Goal: Task Accomplishment & Management: Use online tool/utility

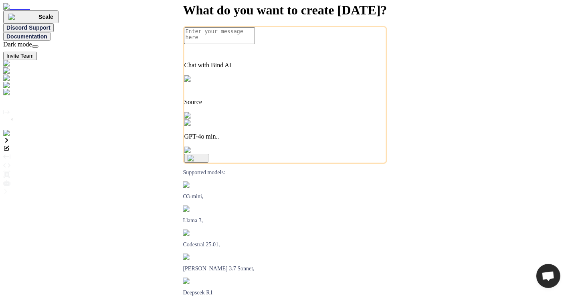
click at [13, 137] on img at bounding box center [16, 133] width 26 height 7
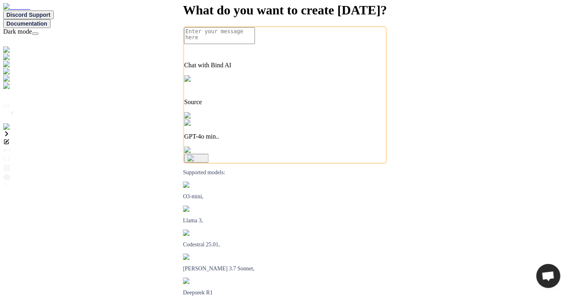
type textarea "x"
click at [8, 139] on img at bounding box center [14, 135] width 22 height 7
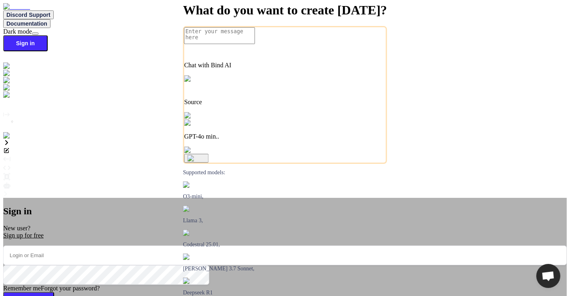
click at [219, 246] on input "email" at bounding box center [284, 256] width 563 height 20
type input "app7@yopmail.com"
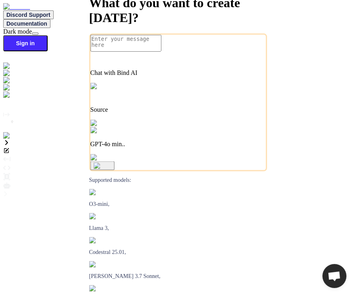
type textarea "x"
click at [48, 35] on button "Sign in" at bounding box center [25, 43] width 44 height 16
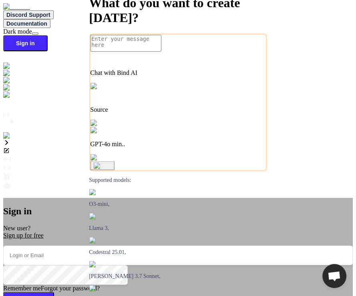
click at [191, 246] on input "email" at bounding box center [178, 256] width 350 height 20
type input "app7@"
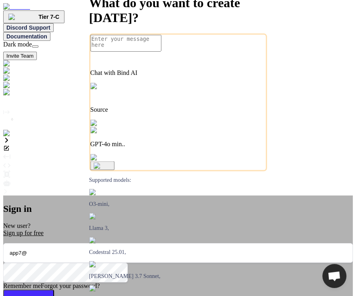
type textarea "x"
type input "app7@"
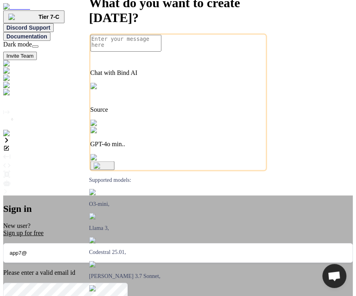
click at [62, 195] on div "Sign in New user? Sign up for free app7@ Please enter a valid email id Remember…" at bounding box center [178, 288] width 350 height 186
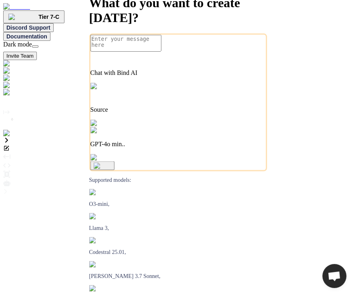
click at [11, 89] on img at bounding box center [21, 85] width 36 height 7
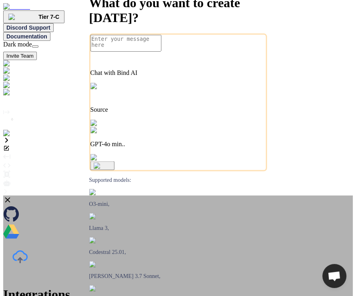
click at [51, 195] on div "Integrations to automate creation for you Bind AI learns from your existing cod…" at bounding box center [178, 282] width 350 height 174
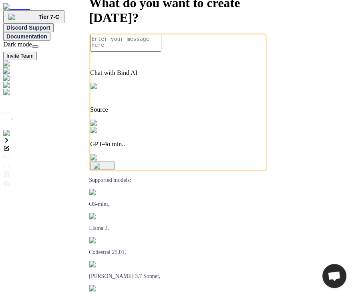
click at [10, 88] on img at bounding box center [21, 85] width 36 height 7
click at [12, 88] on img at bounding box center [21, 85] width 36 height 7
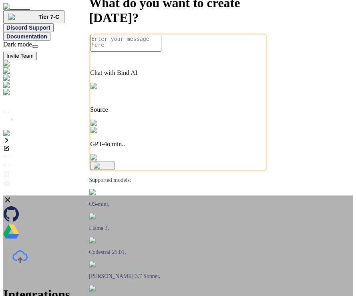
click at [40, 195] on div "Integrations to automate creation for you Bind AI learns from your existing cod…" at bounding box center [178, 282] width 350 height 174
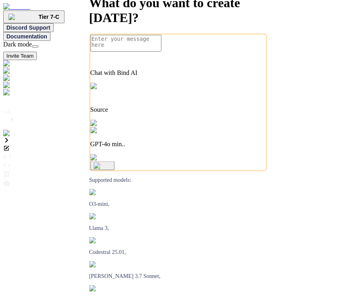
type textarea "x"
click at [10, 89] on img at bounding box center [21, 85] width 36 height 7
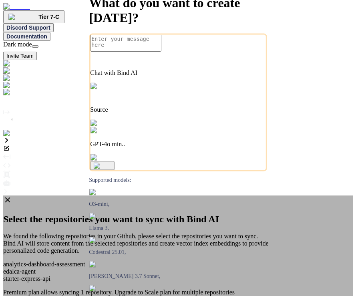
click at [296, 195] on div "Select the repositories you want to sync with Bind AI We found the following re…" at bounding box center [178, 265] width 350 height 140
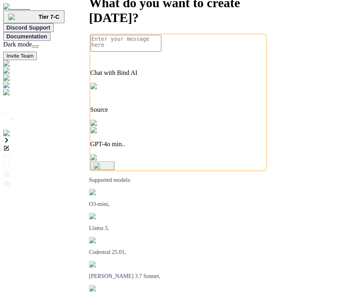
click at [11, 96] on img at bounding box center [23, 92] width 40 height 7
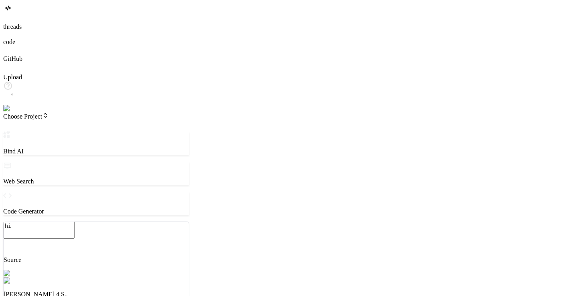
click at [6, 37] on icon at bounding box center [4, 33] width 3 height 6
type textarea "x"
click at [11, 54] on icon at bounding box center [7, 50] width 8 height 8
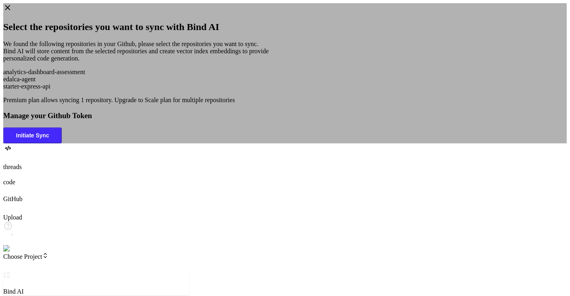
click at [68, 113] on div "Select the repositories you want to sync with Bind AI We found the following re…" at bounding box center [284, 73] width 563 height 140
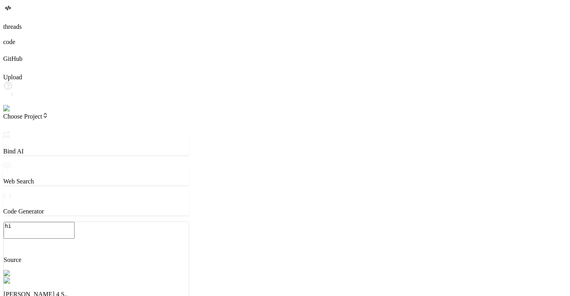
click at [16, 55] on div at bounding box center [284, 51] width 563 height 10
